Goal: Information Seeking & Learning: Learn about a topic

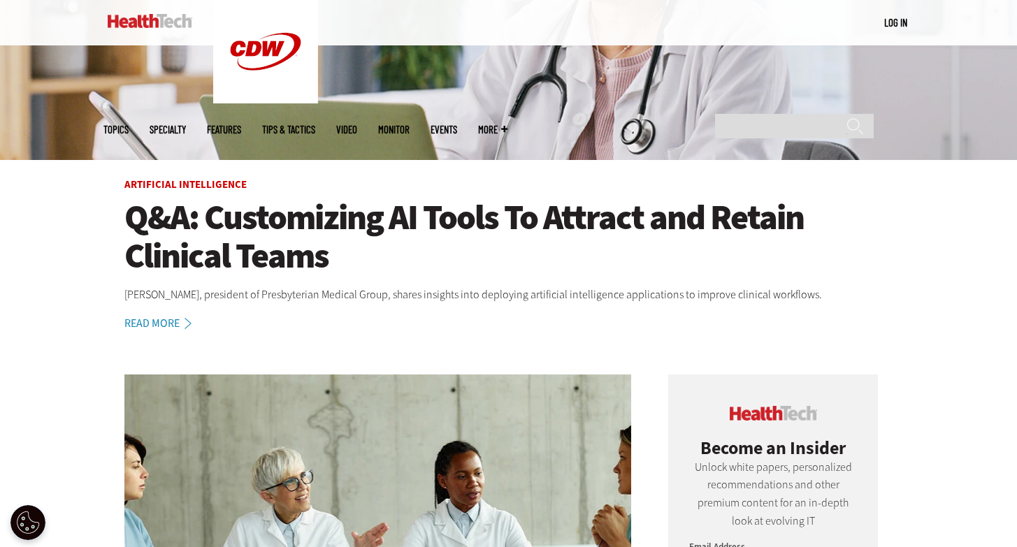
scroll to position [153, 0]
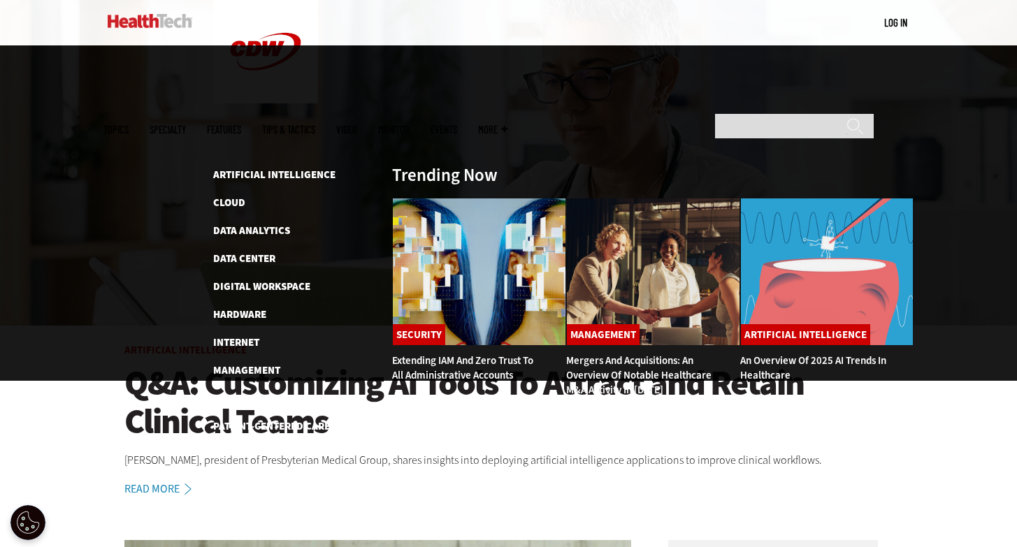
click at [129, 124] on span "Topics" at bounding box center [115, 129] width 25 height 10
click at [245, 168] on link "Artificial Intelligence" at bounding box center [274, 175] width 122 height 14
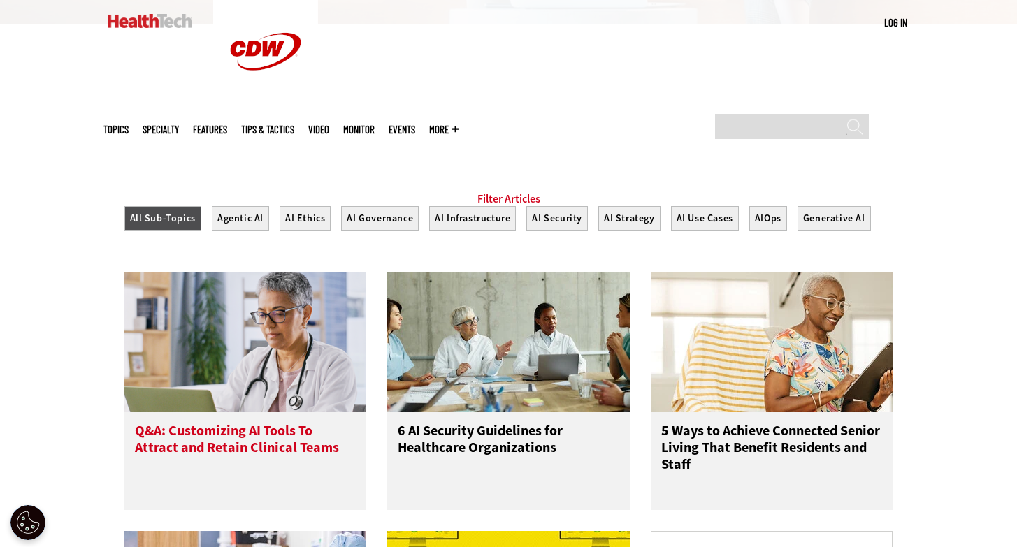
click at [257, 423] on h3 "Q&A: Customizing AI Tools To Attract and Retain Clinical Teams" at bounding box center [246, 451] width 222 height 56
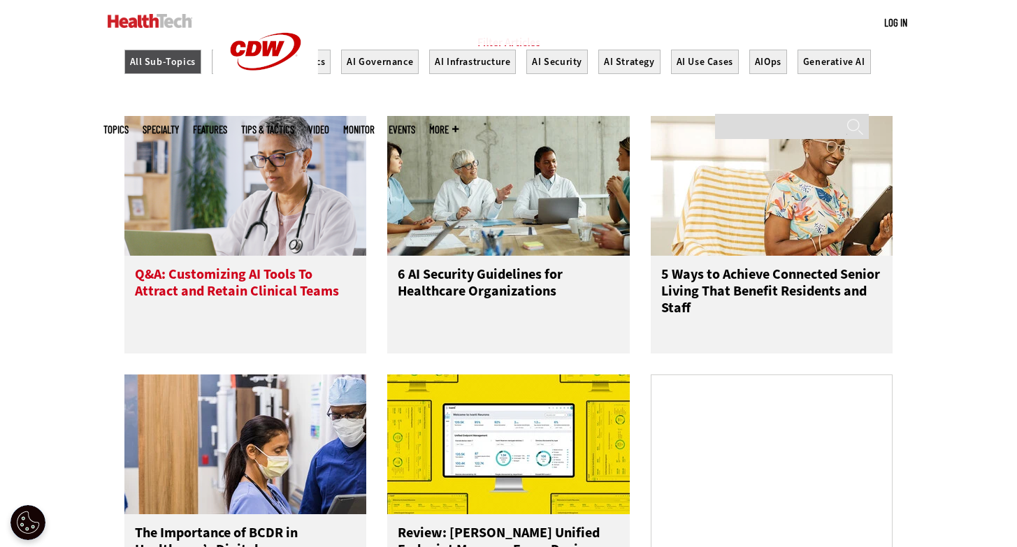
scroll to position [483, 0]
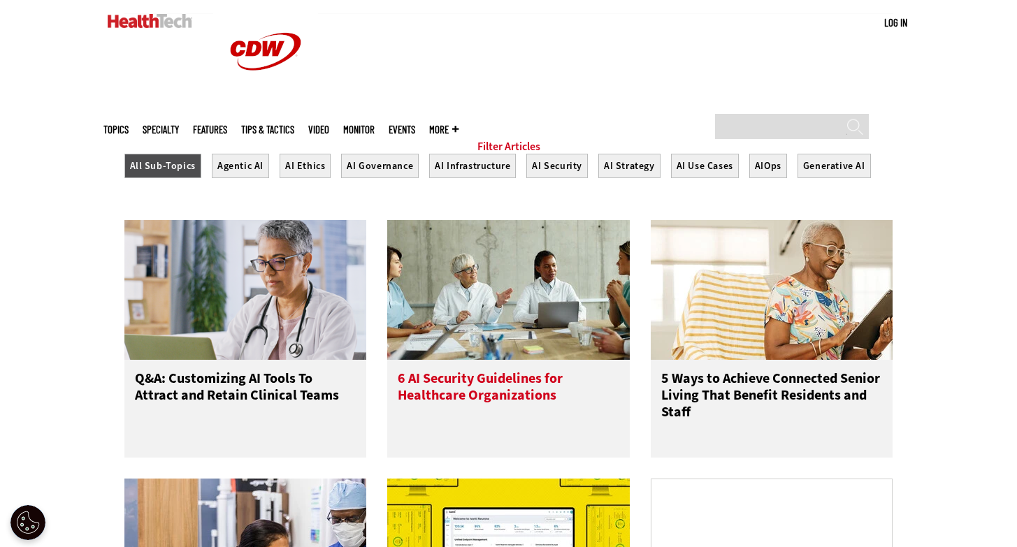
click at [507, 370] on h3 "6 AI Security Guidelines for Healthcare Organizations" at bounding box center [509, 398] width 222 height 56
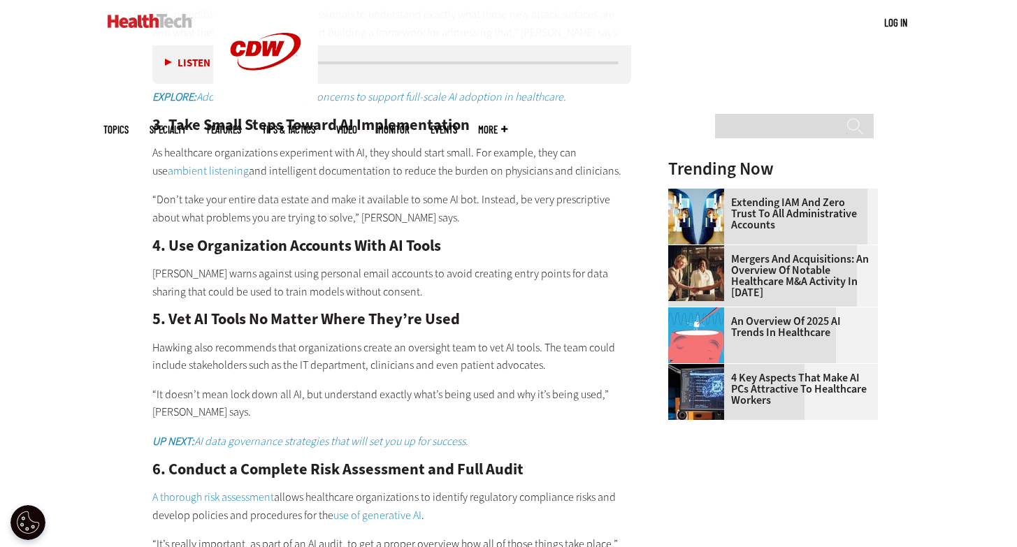
scroll to position [1513, 0]
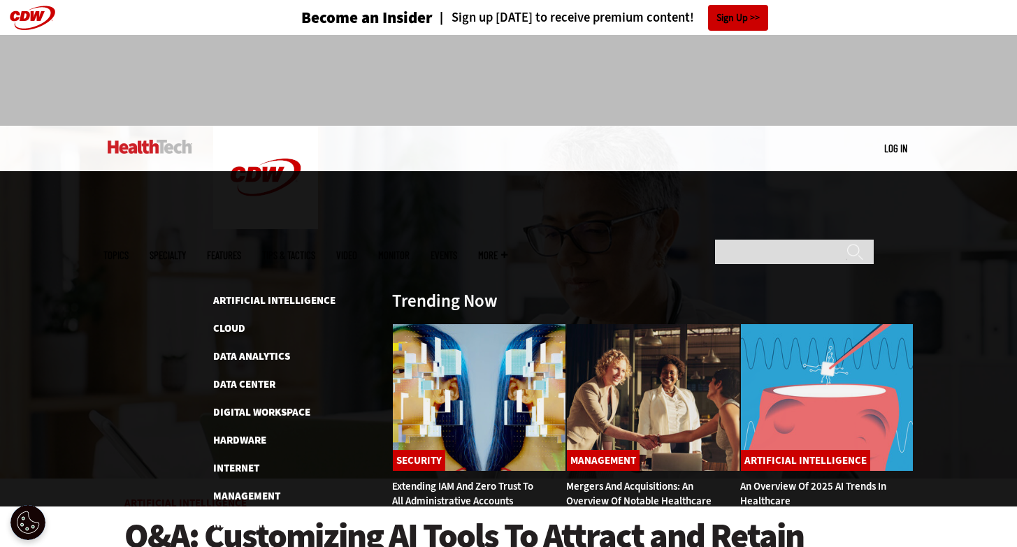
click at [271, 545] on link "Patient-Centered Care" at bounding box center [271, 552] width 117 height 14
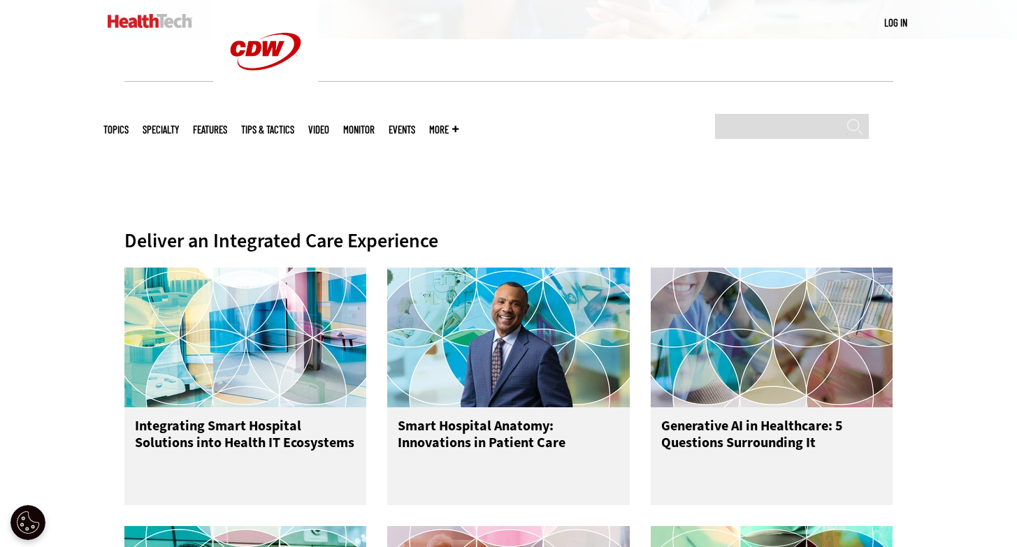
scroll to position [417, 0]
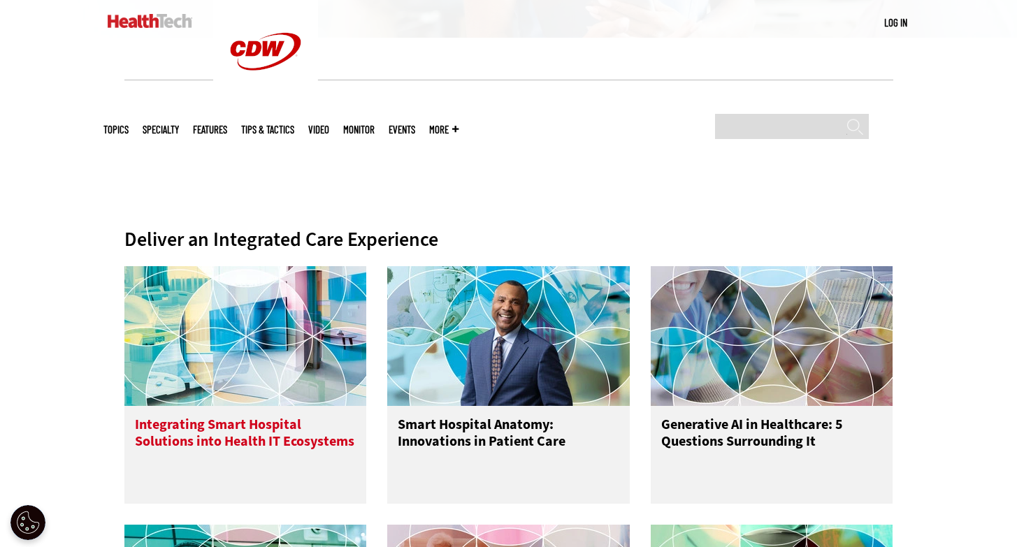
click at [255, 417] on h3 "Integrating Smart Hospital Solutions into Health IT Ecosystems" at bounding box center [246, 445] width 222 height 56
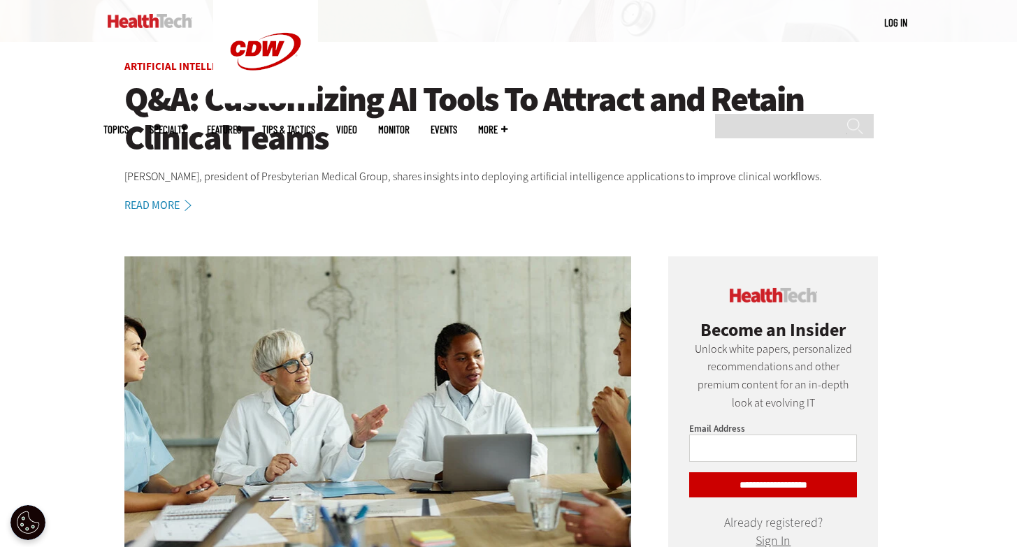
scroll to position [439, 0]
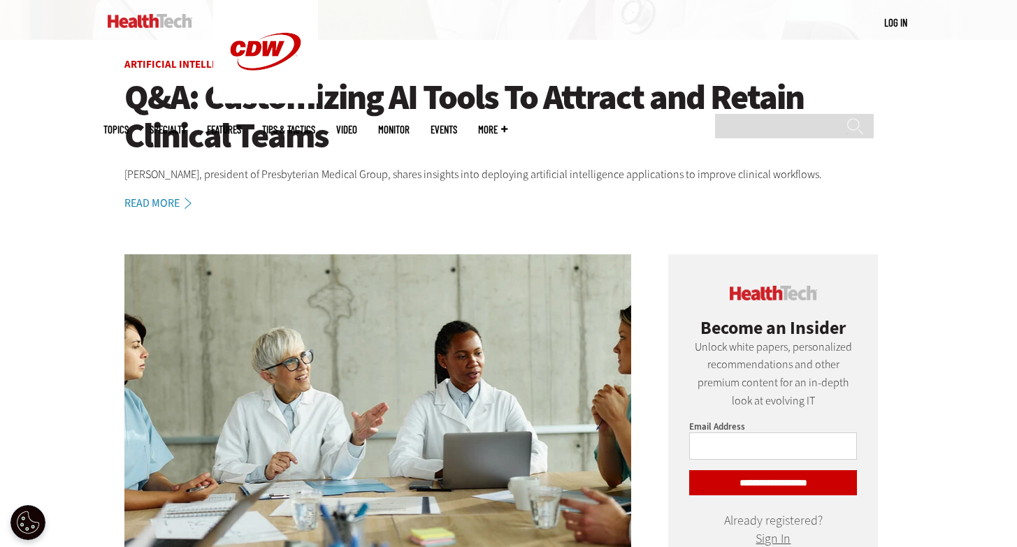
click at [261, 99] on h1 "Q&A: Customizing AI Tools To Attract and Retain Clinical Teams" at bounding box center [508, 116] width 769 height 77
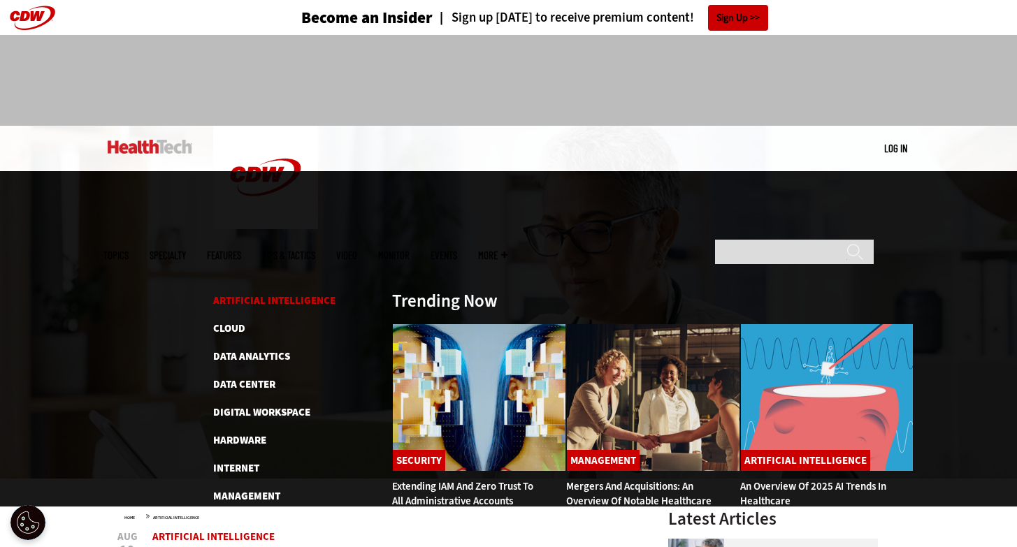
click at [247, 294] on link "Artificial Intelligence" at bounding box center [274, 301] width 122 height 14
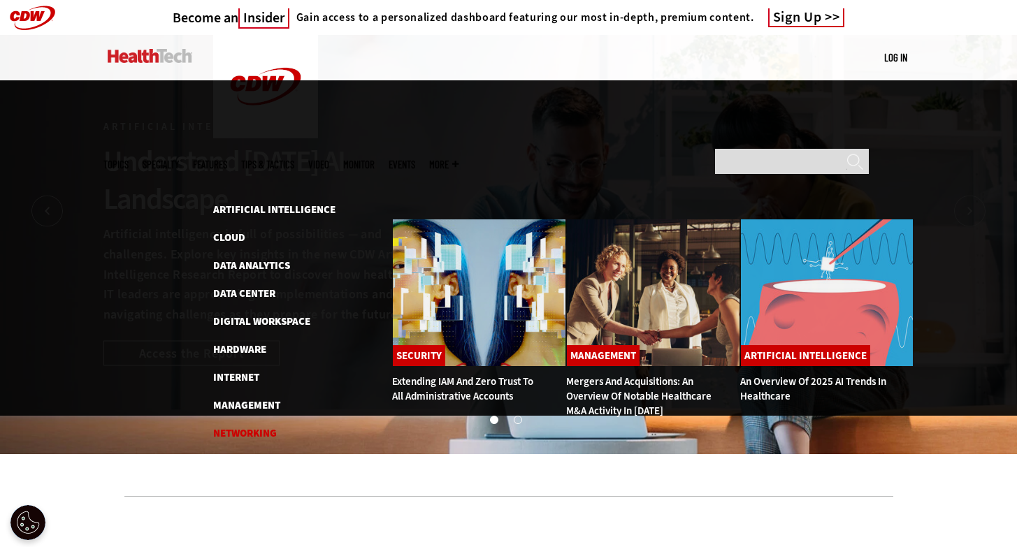
click at [257, 426] on link "Networking" at bounding box center [245, 433] width 64 height 14
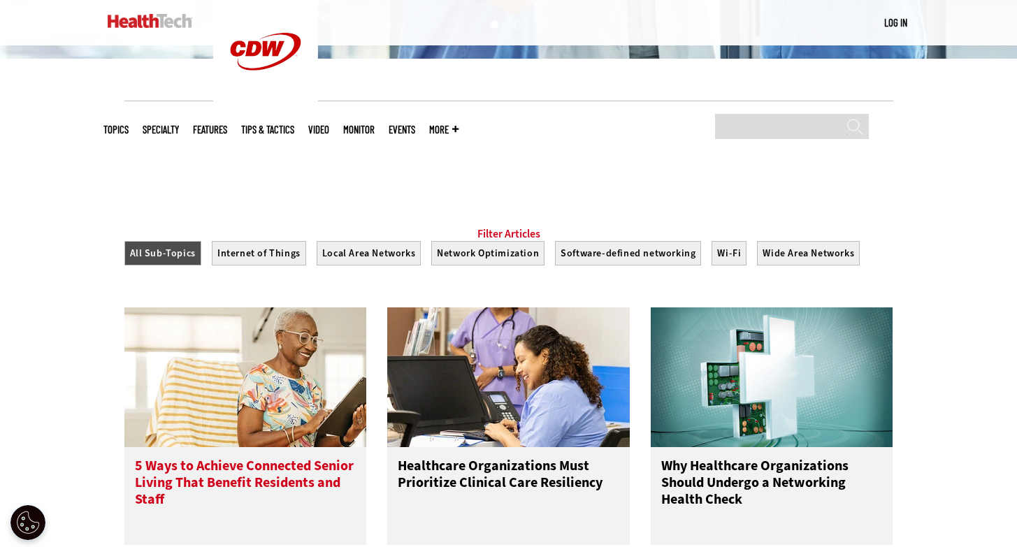
scroll to position [423, 0]
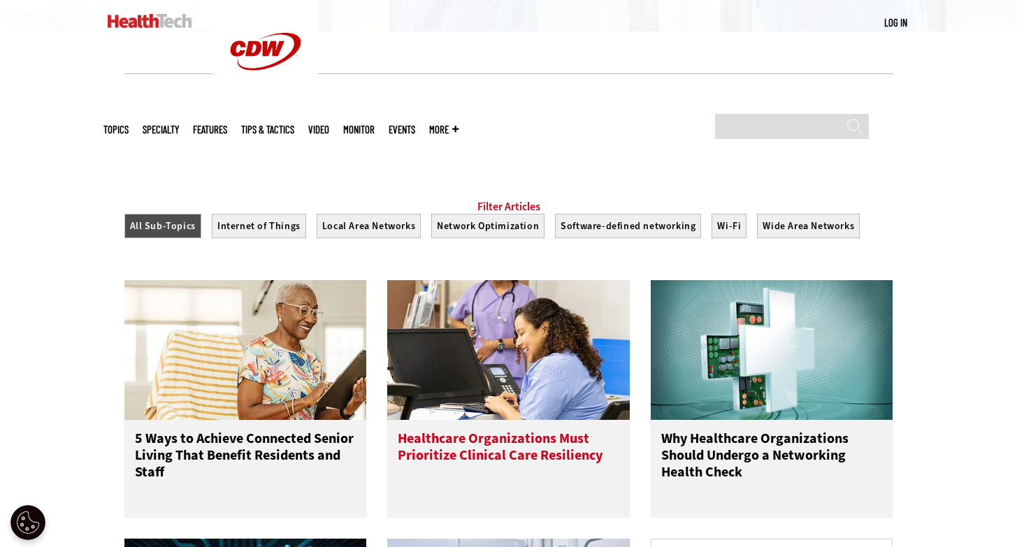
click at [534, 431] on h3 "Healthcare Organizations Must Prioritize Clinical Care Resiliency" at bounding box center [509, 459] width 222 height 56
